Goal: Task Accomplishment & Management: Complete application form

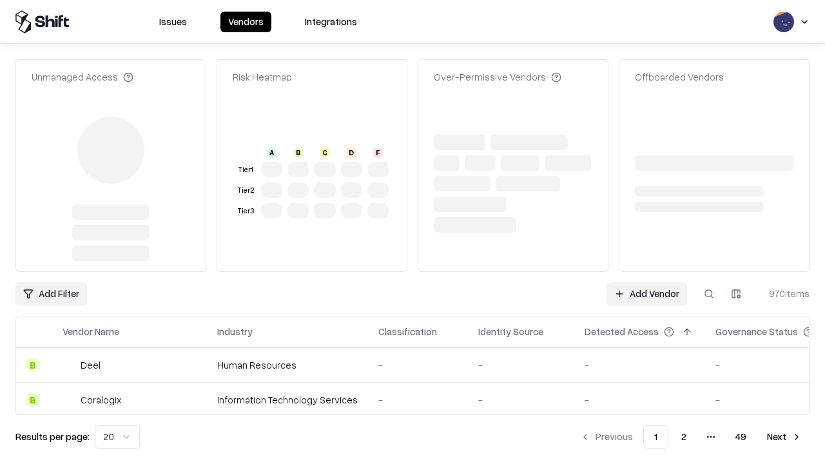
click at [647, 282] on link "Add Vendor" at bounding box center [647, 293] width 81 height 23
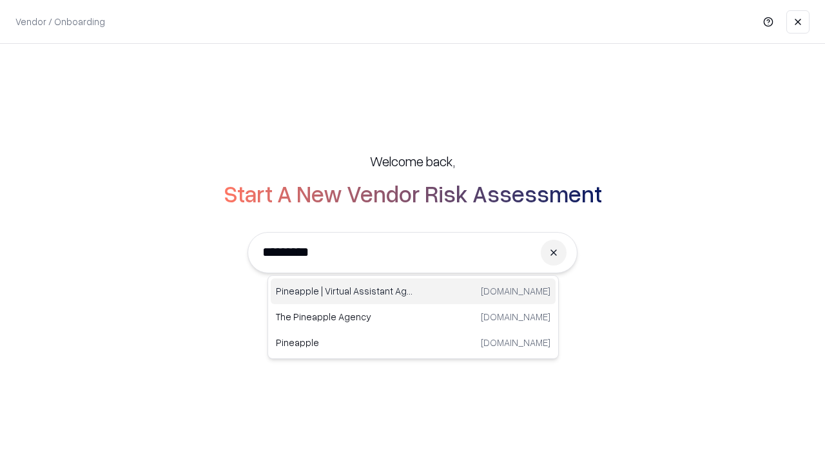
click at [413, 291] on div "Pineapple | Virtual Assistant Agency trypineapple.com" at bounding box center [413, 292] width 285 height 26
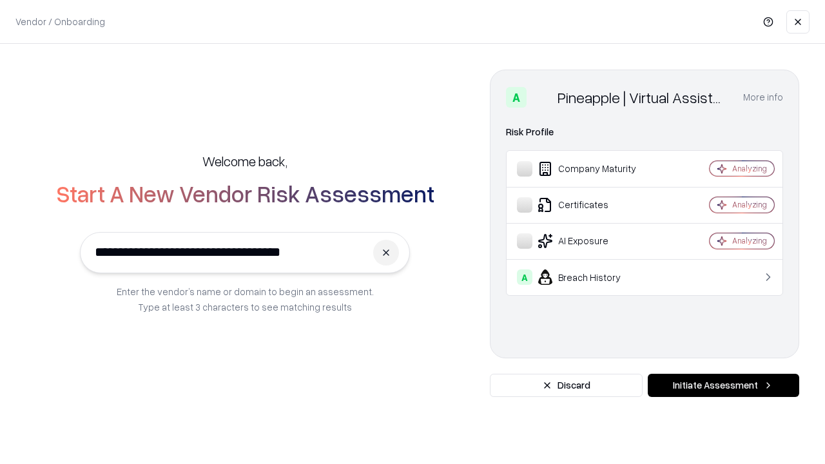
type input "**********"
click at [723, 386] on button "Initiate Assessment" at bounding box center [724, 385] width 152 height 23
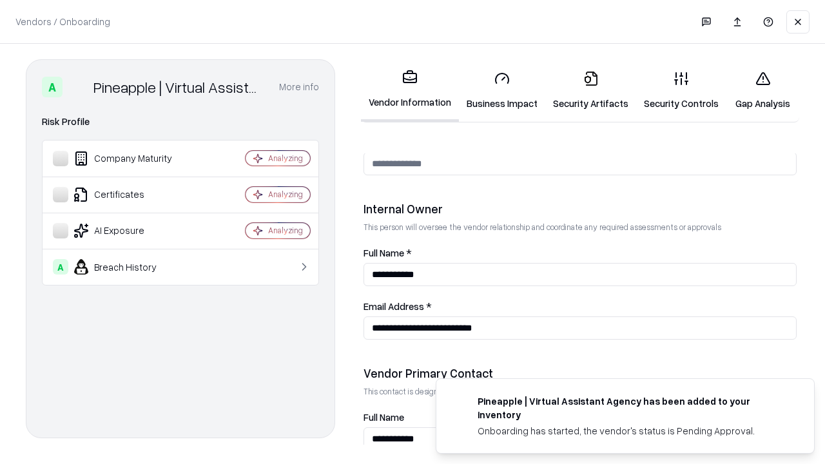
scroll to position [668, 0]
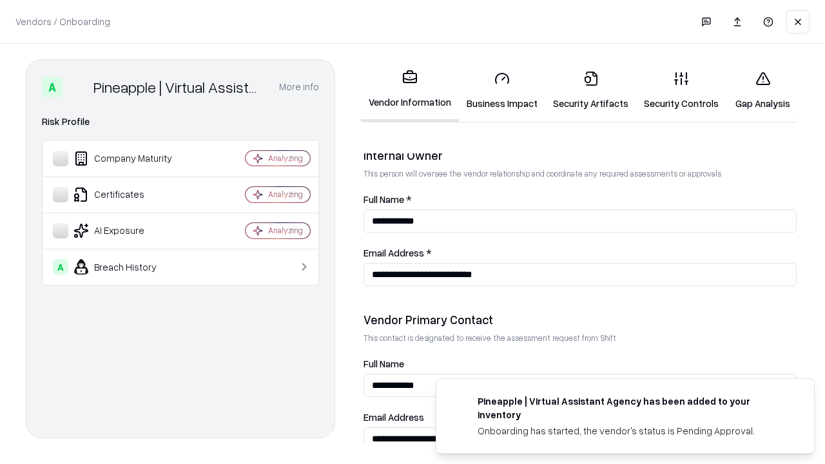
click at [502, 90] on link "Business Impact" at bounding box center [502, 91] width 86 height 60
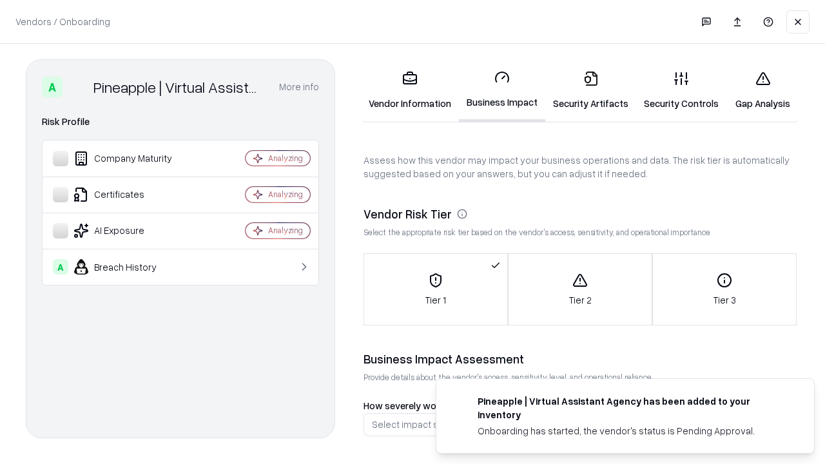
click at [591, 90] on link "Security Artifacts" at bounding box center [590, 91] width 91 height 60
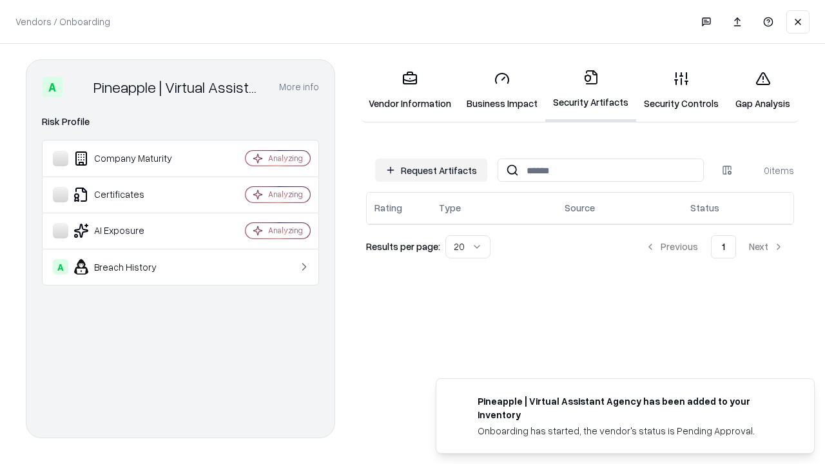
click at [431, 170] on button "Request Artifacts" at bounding box center [431, 170] width 112 height 23
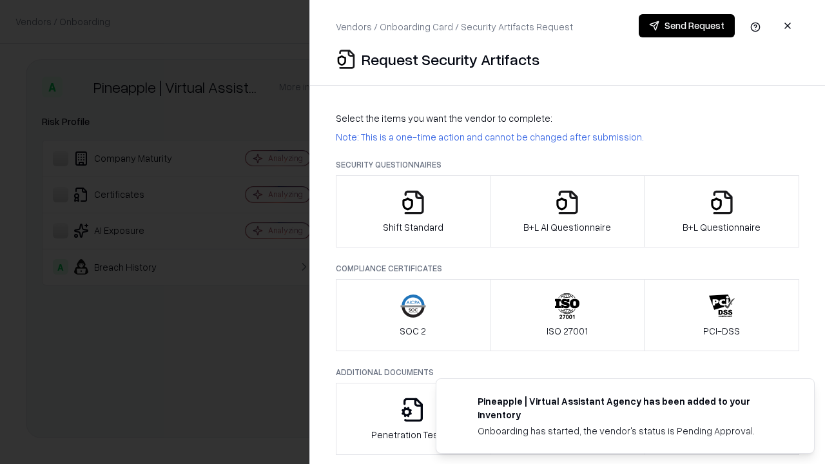
click at [413, 211] on icon "button" at bounding box center [413, 203] width 26 height 26
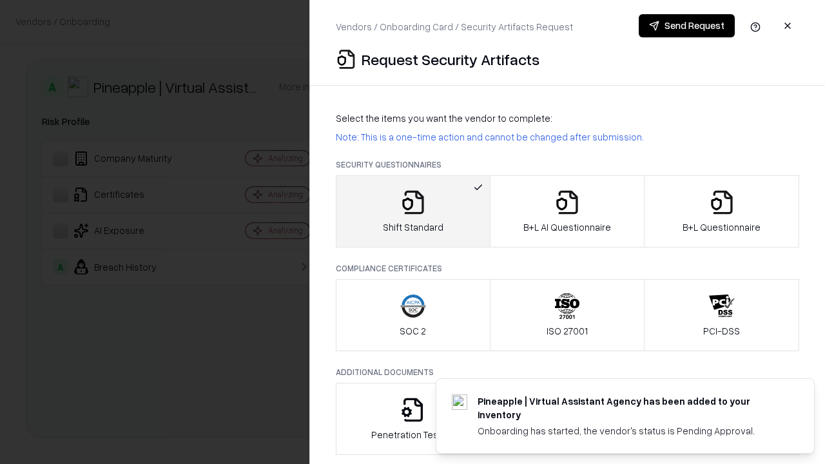
click at [687, 26] on button "Send Request" at bounding box center [687, 25] width 96 height 23
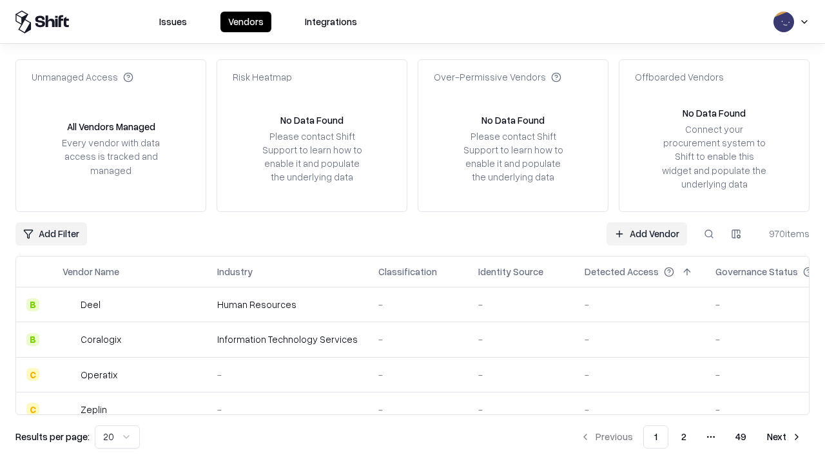
click at [709, 233] on button at bounding box center [709, 233] width 23 height 23
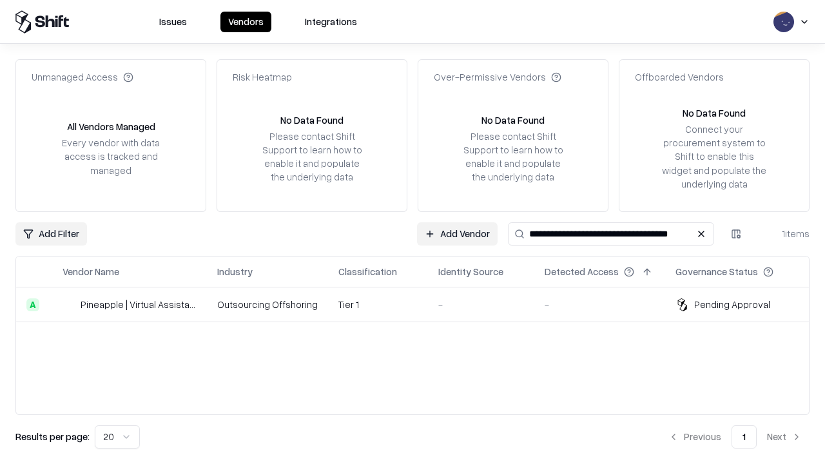
type input "**********"
click at [420, 304] on td "Tier 1" at bounding box center [378, 305] width 100 height 35
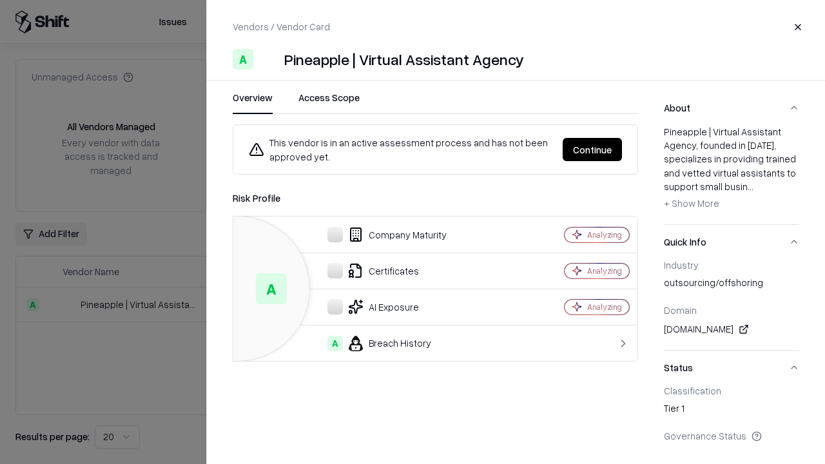
click at [593, 150] on button "Continue" at bounding box center [592, 149] width 59 height 23
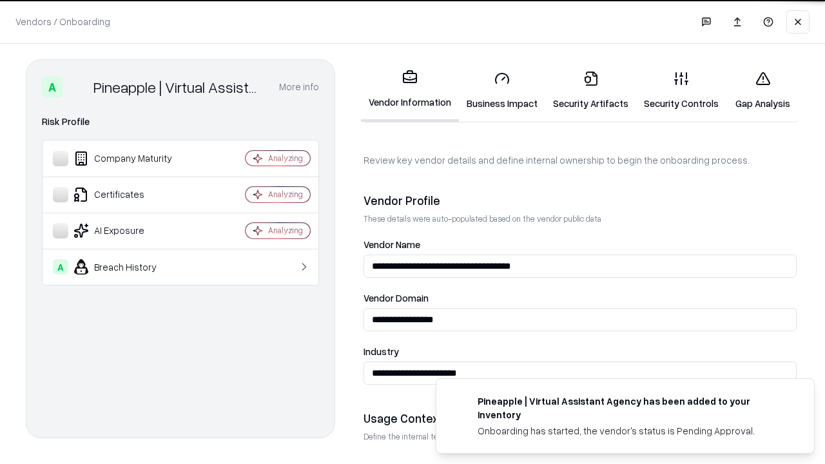
click at [591, 90] on link "Security Artifacts" at bounding box center [590, 91] width 91 height 60
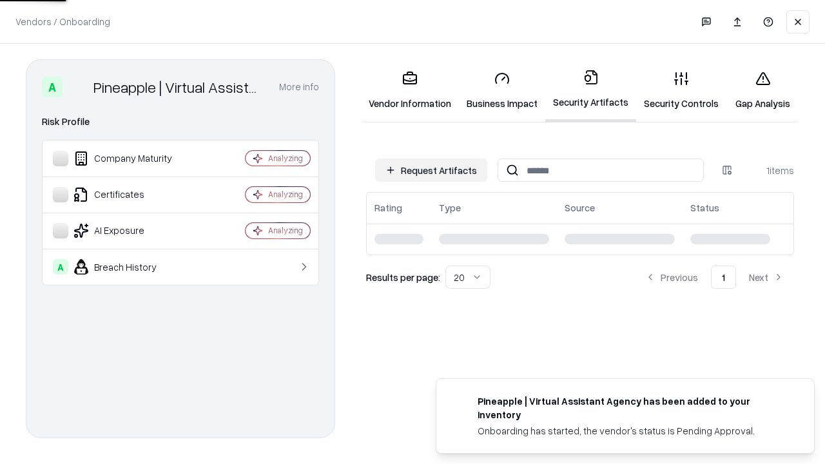
click at [681, 90] on link "Security Controls" at bounding box center [681, 91] width 90 height 60
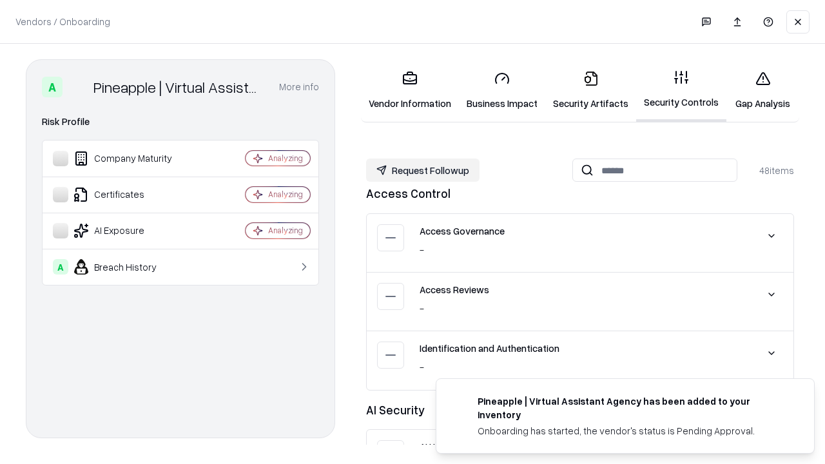
click at [423, 170] on button "Request Followup" at bounding box center [422, 170] width 113 height 23
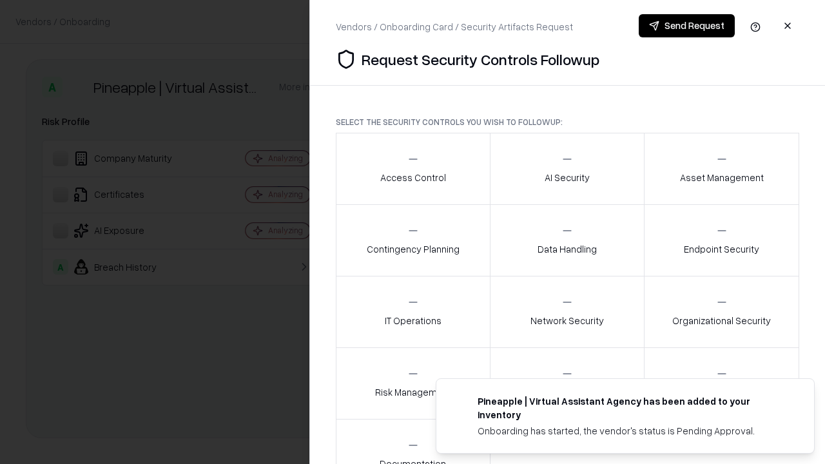
click at [413, 169] on div "Access Control" at bounding box center [413, 169] width 66 height 32
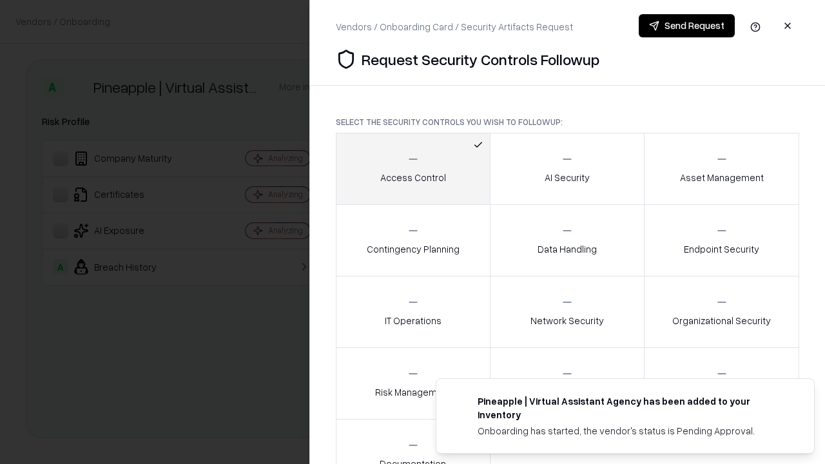
click at [687, 26] on button "Send Request" at bounding box center [687, 25] width 96 height 23
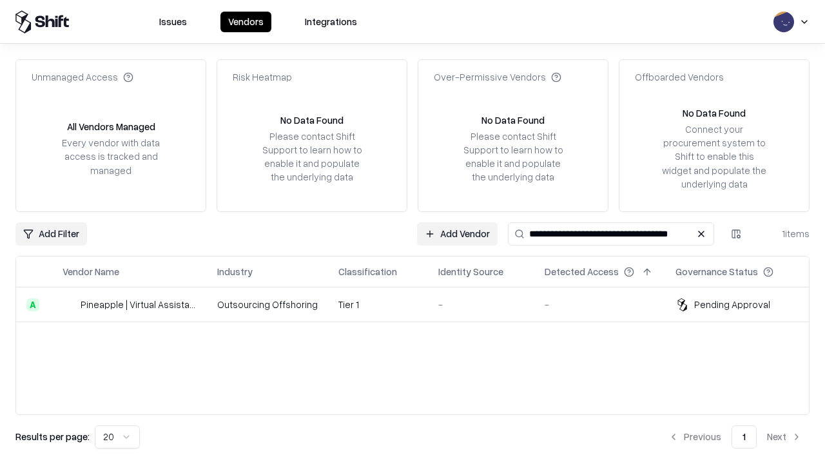
type input "**********"
click at [420, 304] on td "Tier 1" at bounding box center [378, 305] width 100 height 35
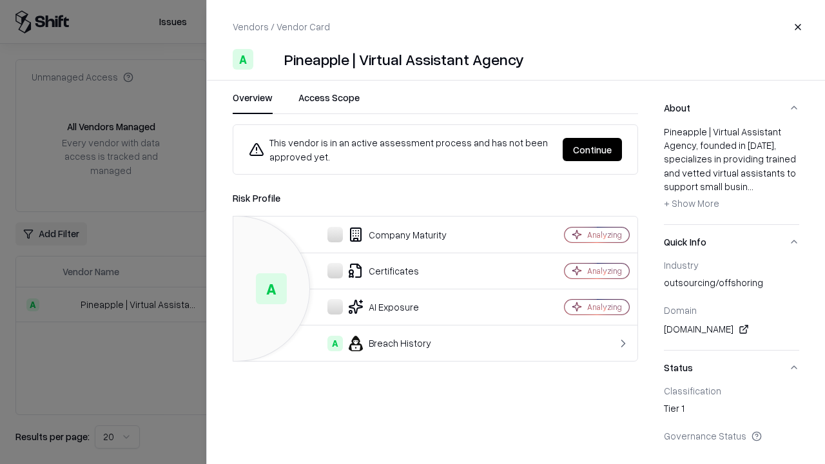
click at [593, 150] on button "Continue" at bounding box center [592, 149] width 59 height 23
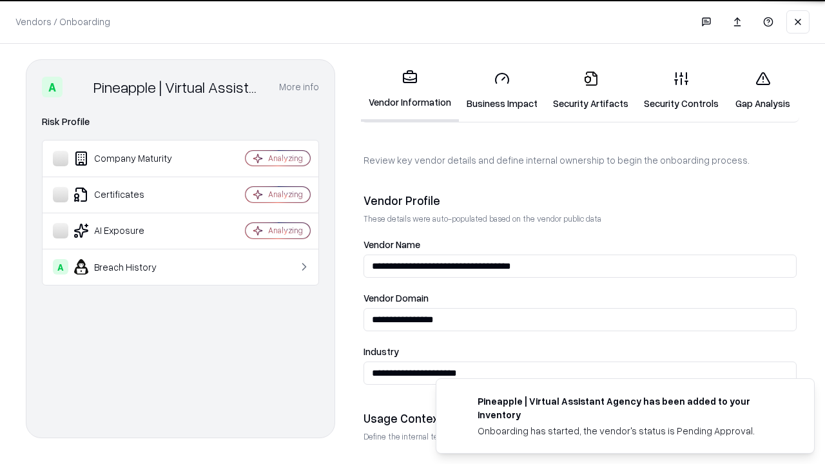
click at [763, 90] on link "Gap Analysis" at bounding box center [763, 91] width 73 height 60
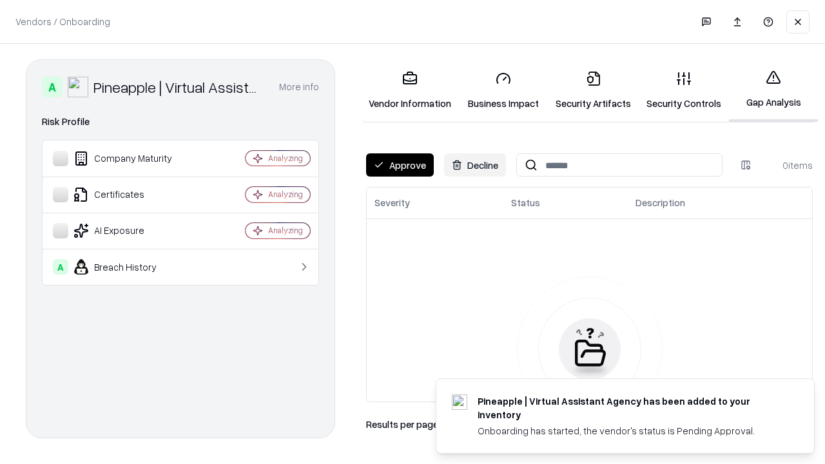
click at [400, 165] on button "Approve" at bounding box center [400, 164] width 68 height 23
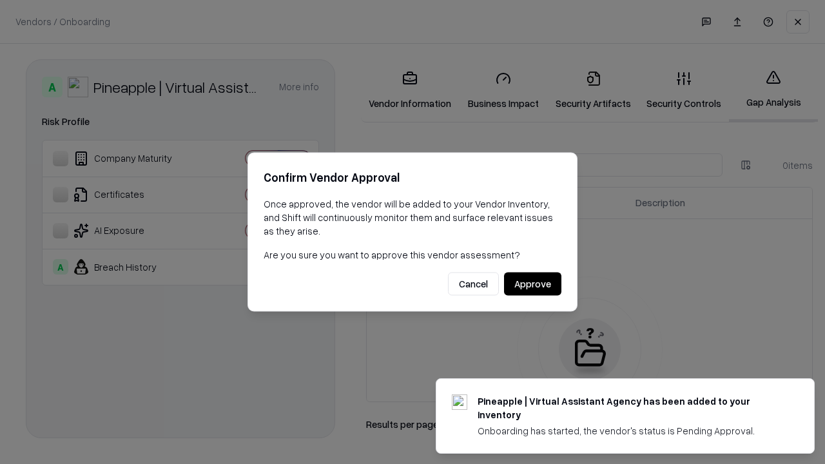
click at [533, 284] on button "Approve" at bounding box center [532, 284] width 57 height 23
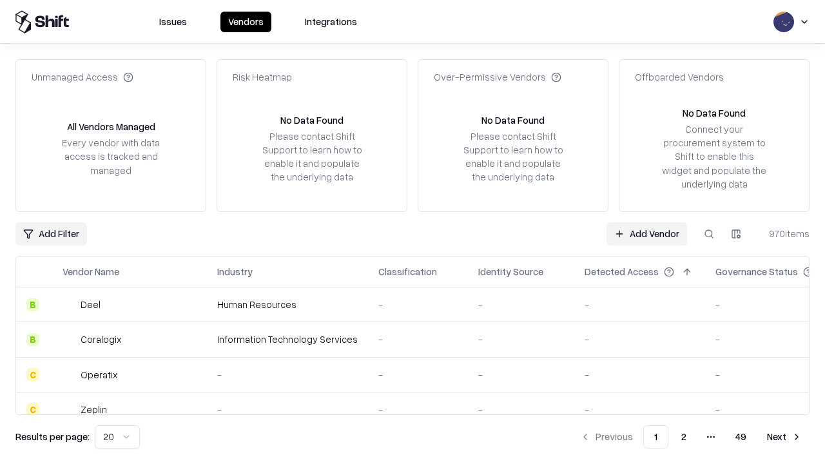
type input "**********"
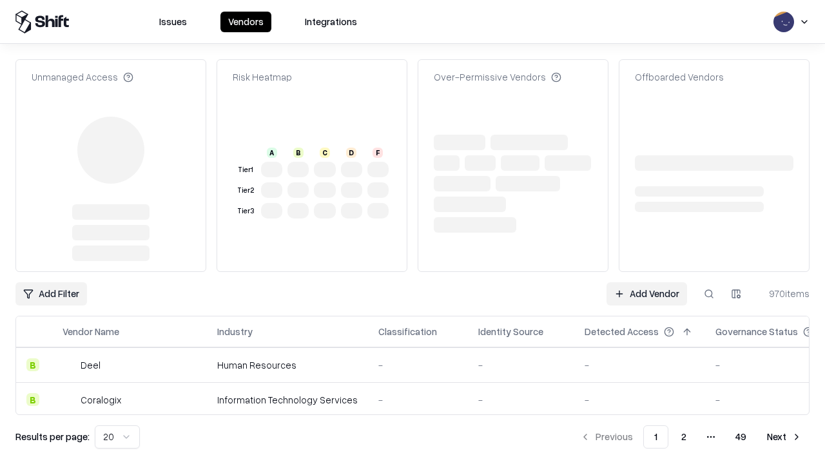
click at [647, 294] on link "Add Vendor" at bounding box center [647, 293] width 81 height 23
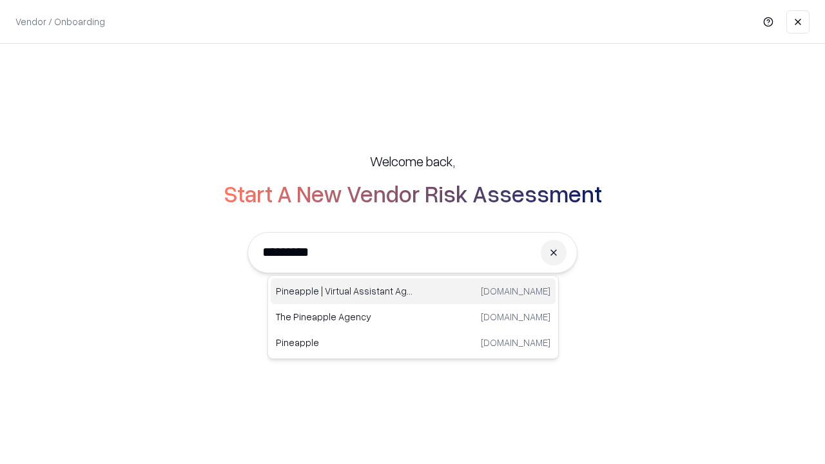
click at [413, 291] on div "Pineapple | Virtual Assistant Agency trypineapple.com" at bounding box center [413, 292] width 285 height 26
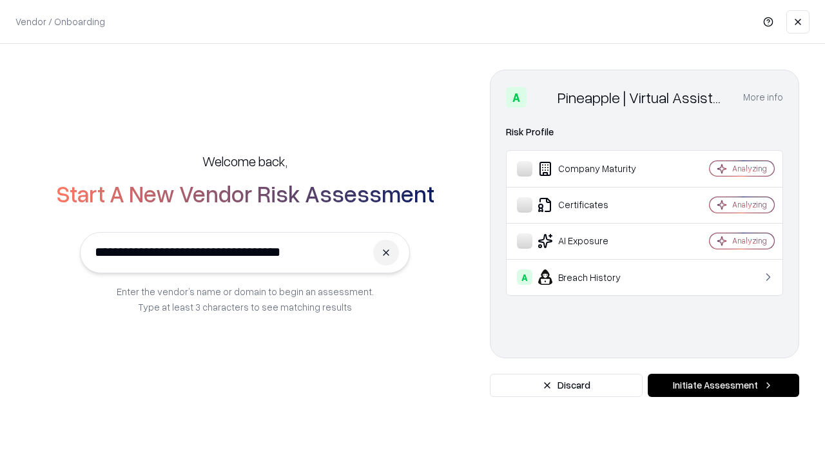
type input "**********"
click at [723, 386] on button "Initiate Assessment" at bounding box center [724, 385] width 152 height 23
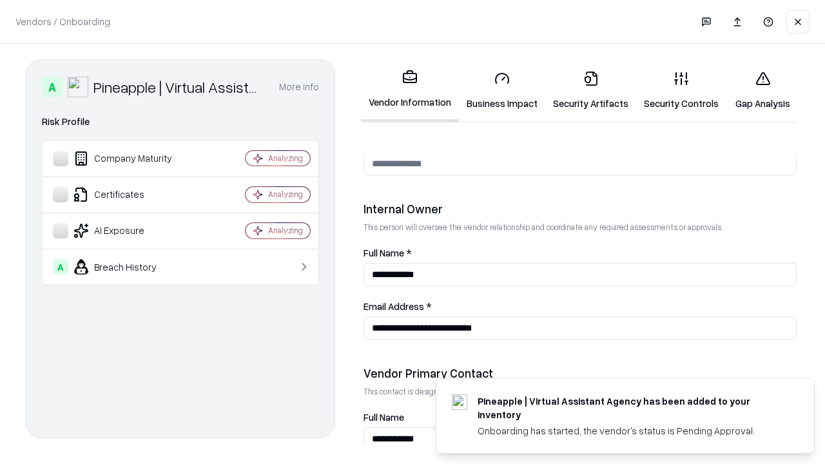
scroll to position [668, 0]
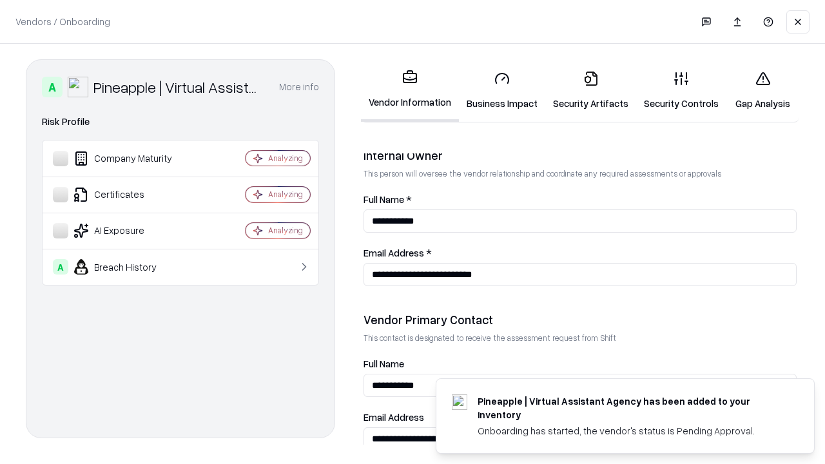
click at [763, 90] on link "Gap Analysis" at bounding box center [763, 91] width 73 height 60
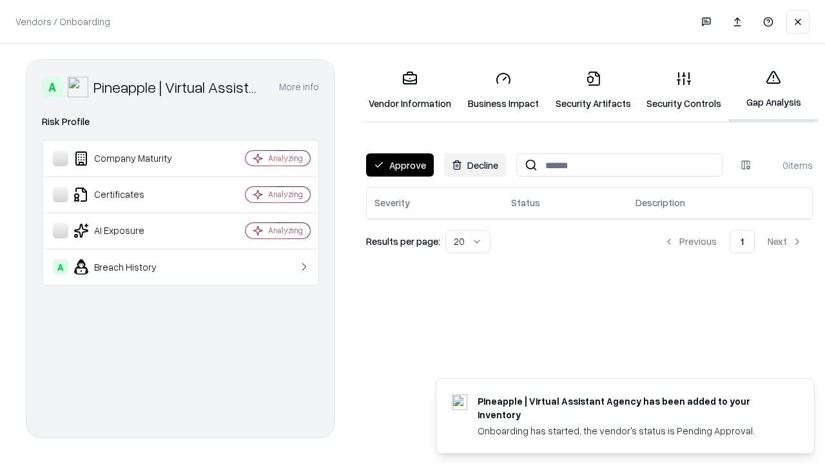
click at [400, 165] on button "Approve" at bounding box center [400, 164] width 68 height 23
